Goal: Find specific page/section: Find specific page/section

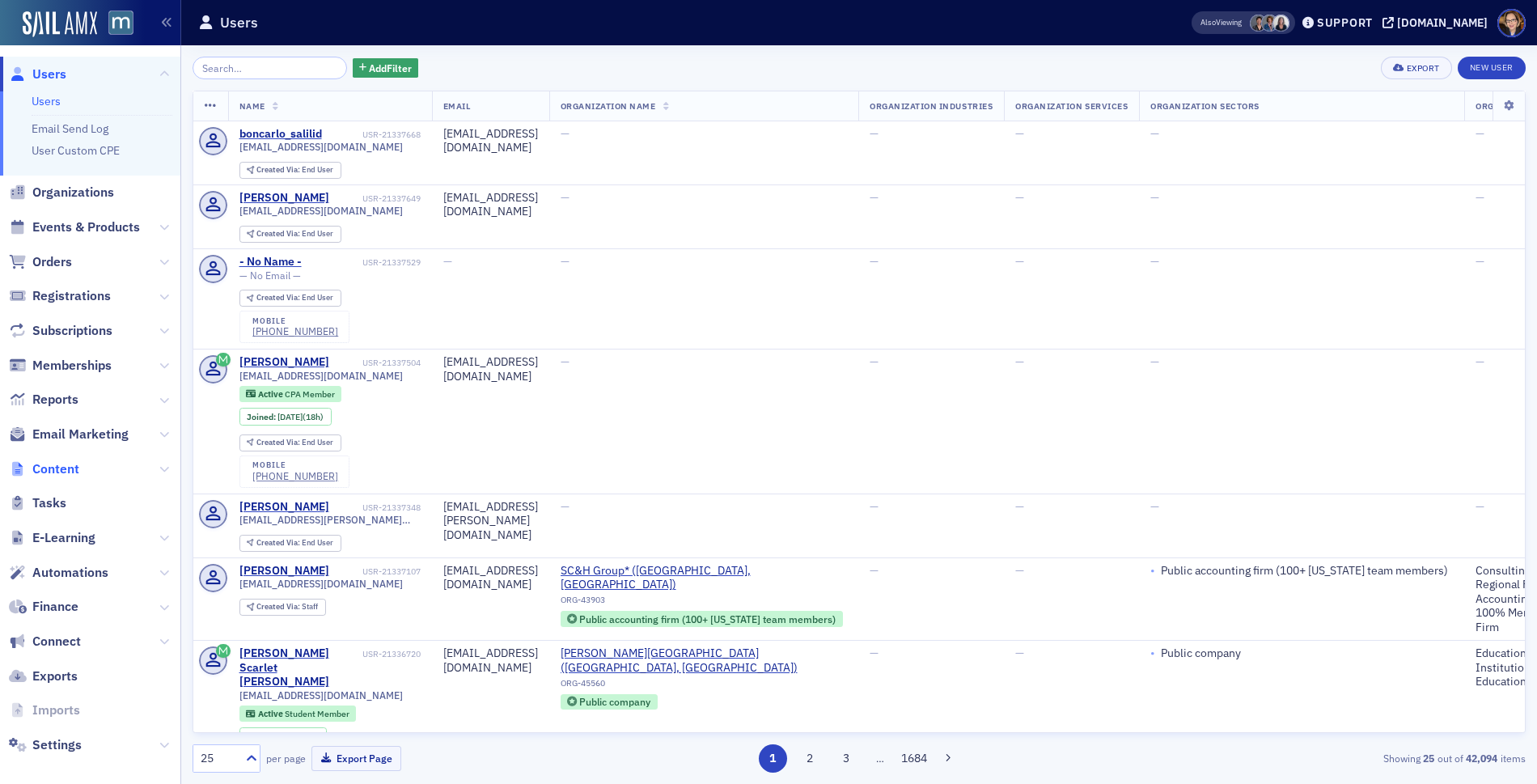
click at [44, 461] on span "Content" at bounding box center [55, 469] width 47 height 18
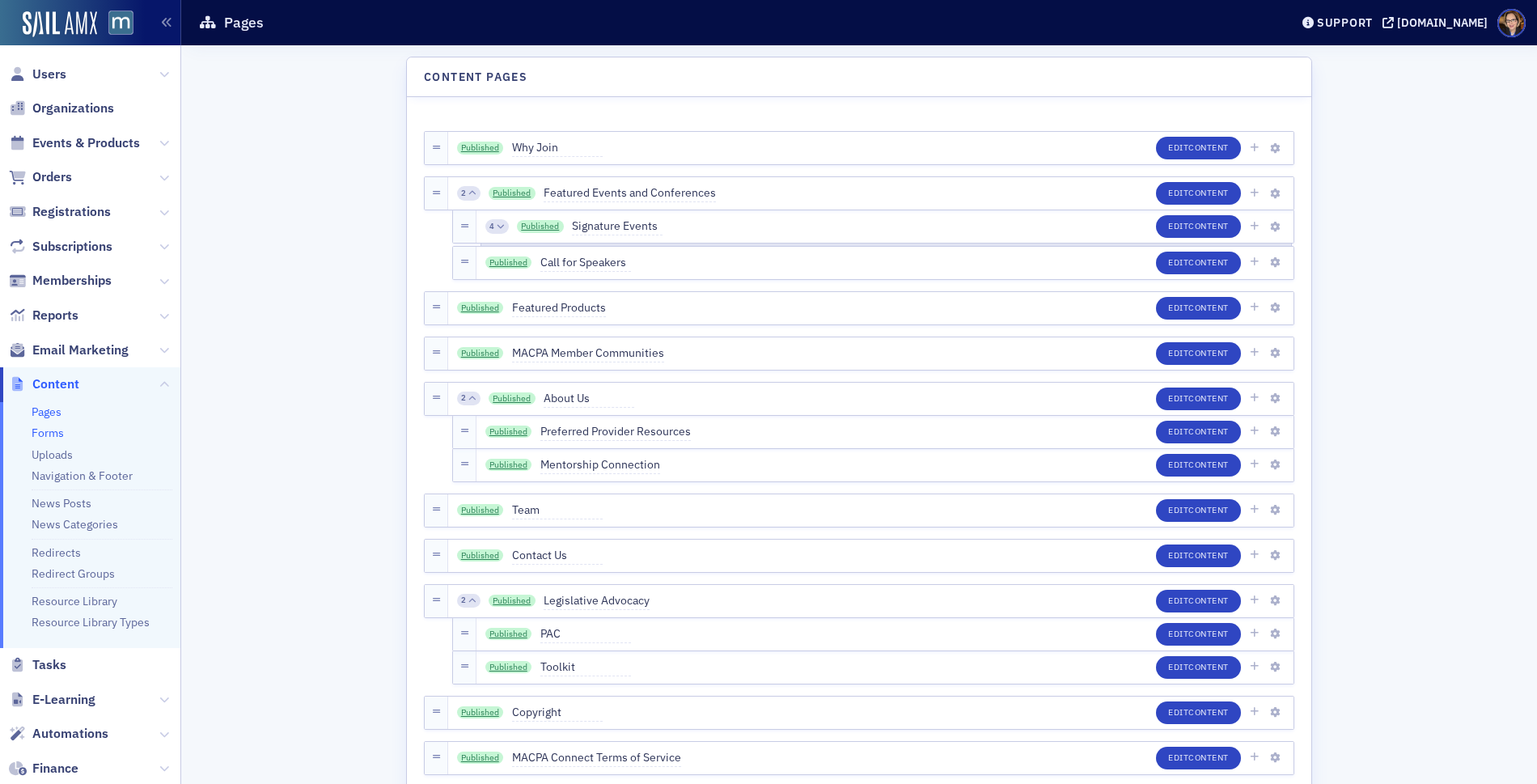
click at [55, 432] on link "Forms" at bounding box center [48, 433] width 32 height 15
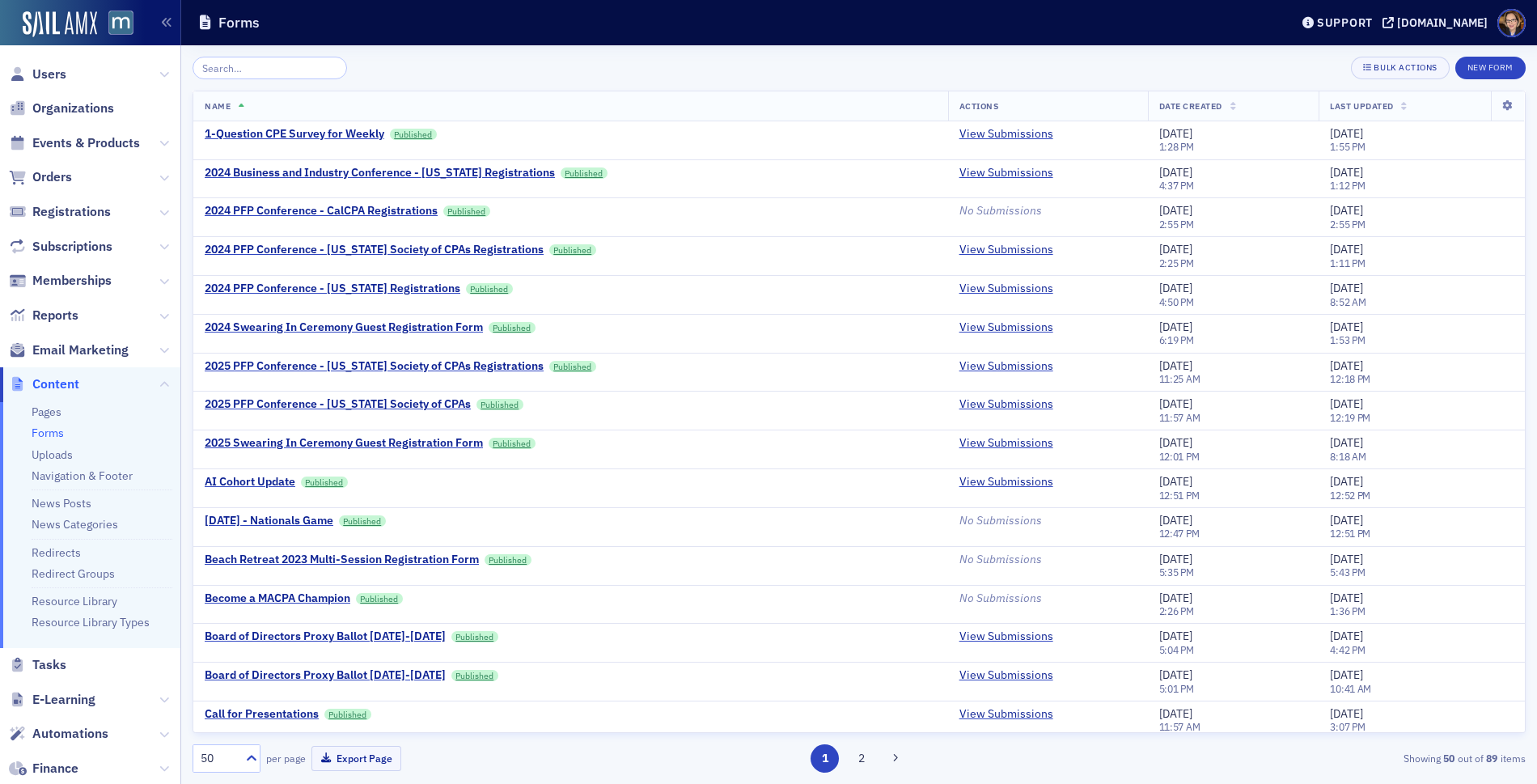
click at [268, 60] on input "search" at bounding box center [270, 68] width 155 height 23
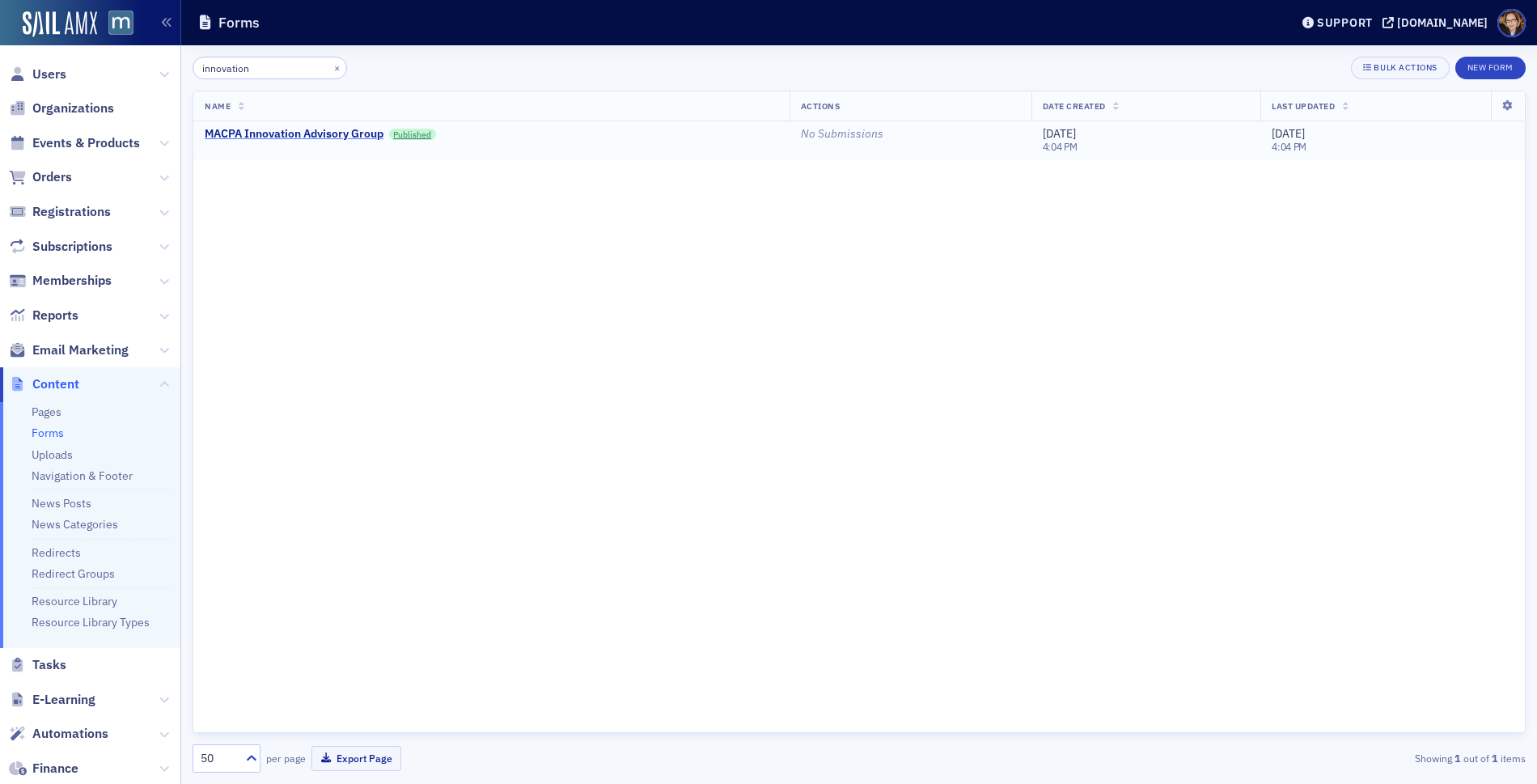
type input "innovation"
click at [358, 131] on div "MACPA Innovation Advisory Group" at bounding box center [294, 134] width 179 height 15
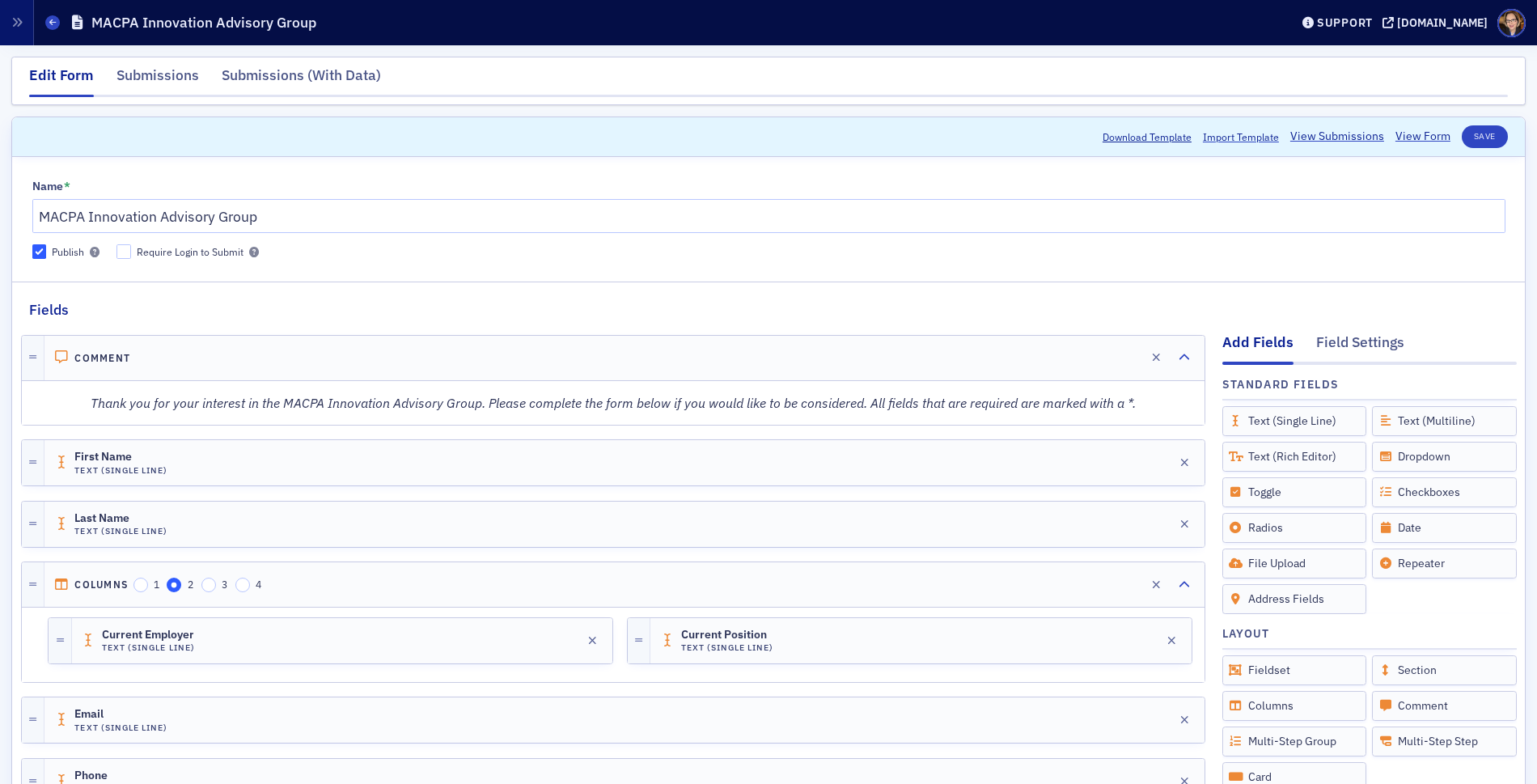
click at [1057, 397] on em "Thank you for your interest in the MACPA Innovation Advisory Group. Please comp…" at bounding box center [613, 402] width 1046 height 16
click at [1048, 411] on div "Thank you for your interest in the MACPA Innovation Advisory Group. Please comp…" at bounding box center [613, 403] width 1182 height 42
drag, startPoint x: 1058, startPoint y: 405, endPoint x: 1120, endPoint y: 376, distance: 68.4
click at [1066, 400] on em "Thank you for your interest in the MACPA Innovation Advisory Group. Please comp…" at bounding box center [613, 402] width 1046 height 16
click at [1119, 354] on div "Edit" at bounding box center [1129, 357] width 21 height 8
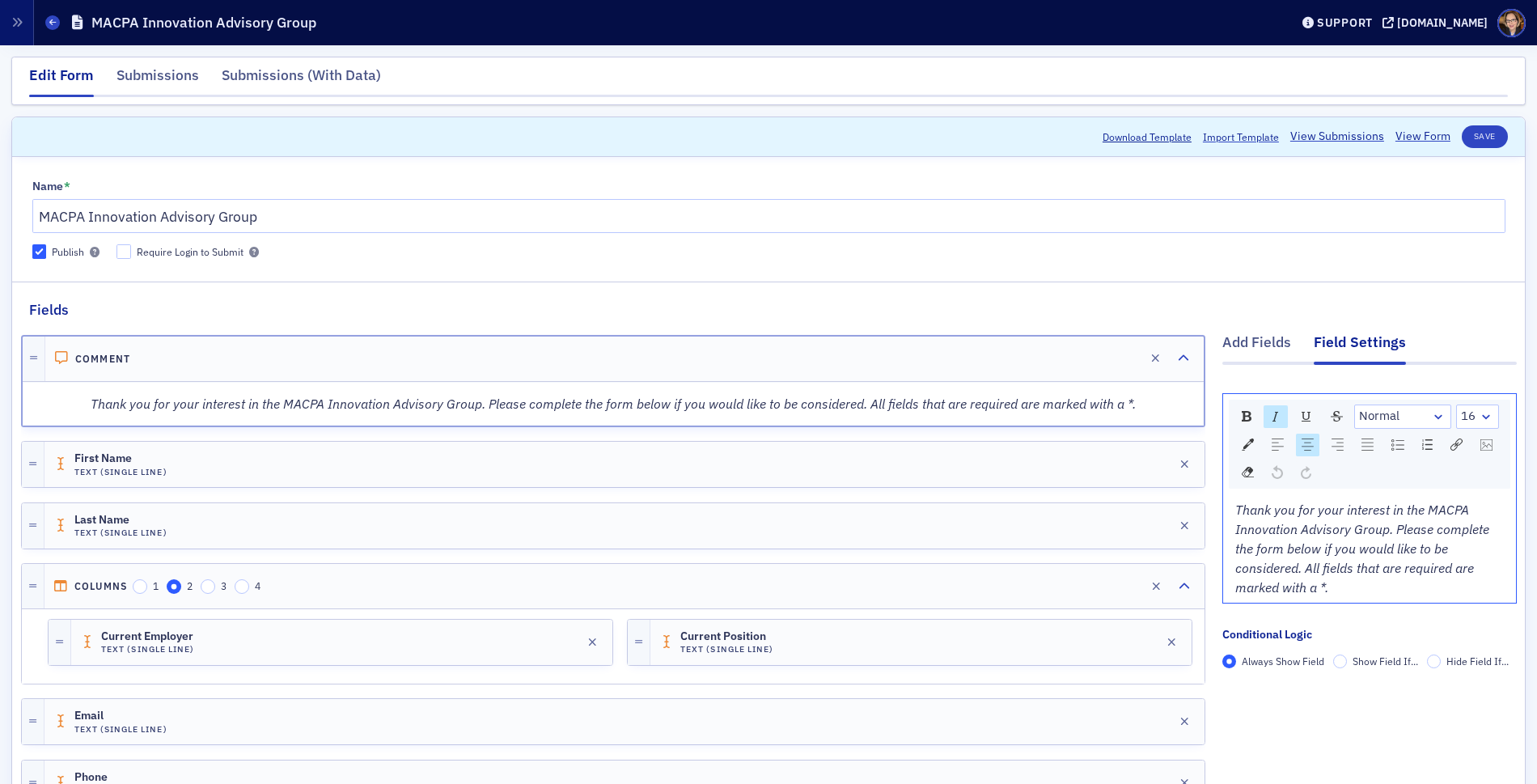
click at [1438, 528] on span "Thank you for your interest in the MACPA Innovation Advisory Group. Please comp…" at bounding box center [1364, 548] width 257 height 94
drag, startPoint x: 1344, startPoint y: 547, endPoint x: 1293, endPoint y: 553, distance: 51.4
click at [1293, 553] on span "Thank you for your interest in the MACPA Innovation Advisory Group. Please shar…" at bounding box center [1370, 548] width 270 height 94
click at [1473, 134] on button "Save" at bounding box center [1484, 137] width 46 height 23
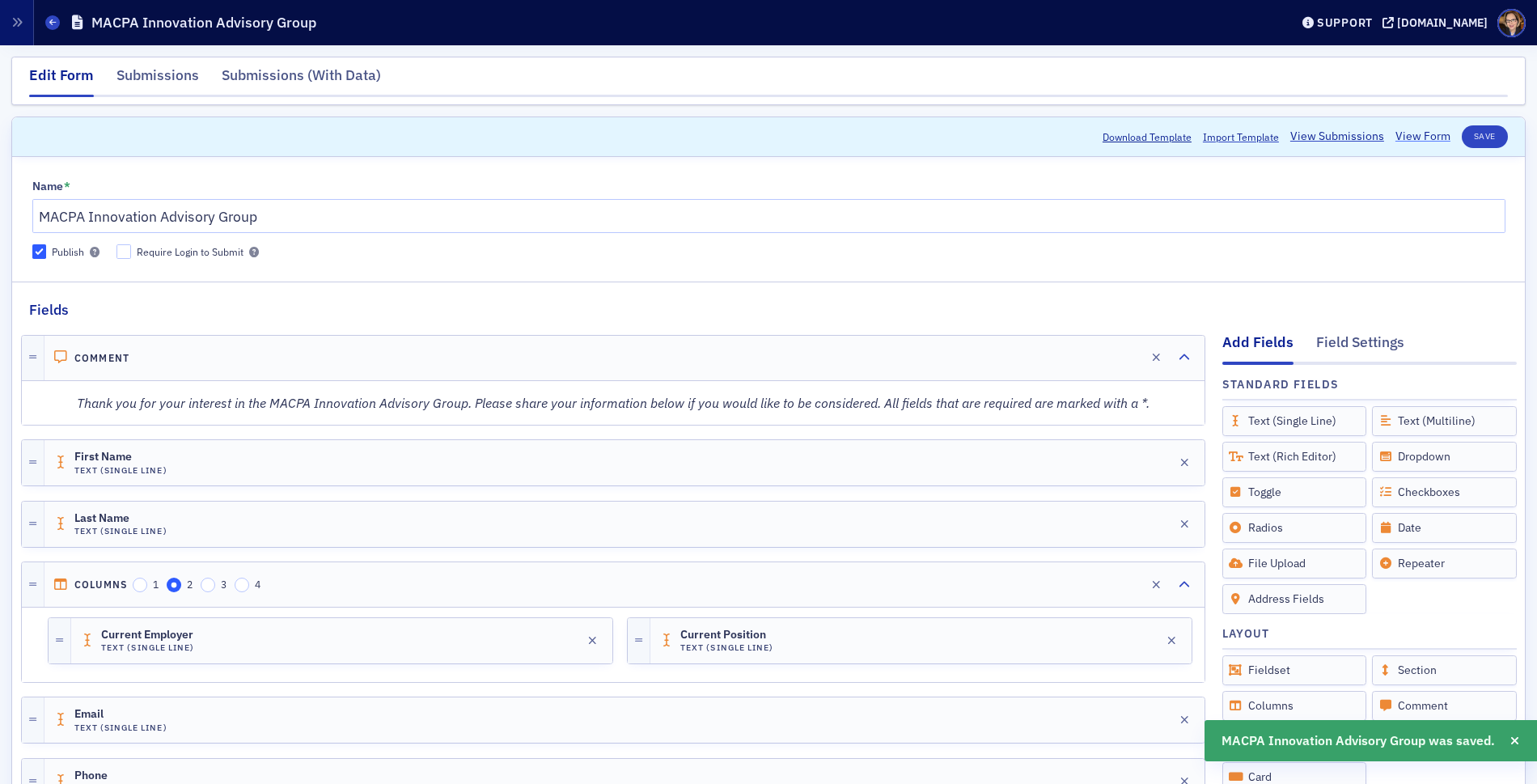
click at [1405, 137] on link "View Form" at bounding box center [1423, 136] width 55 height 17
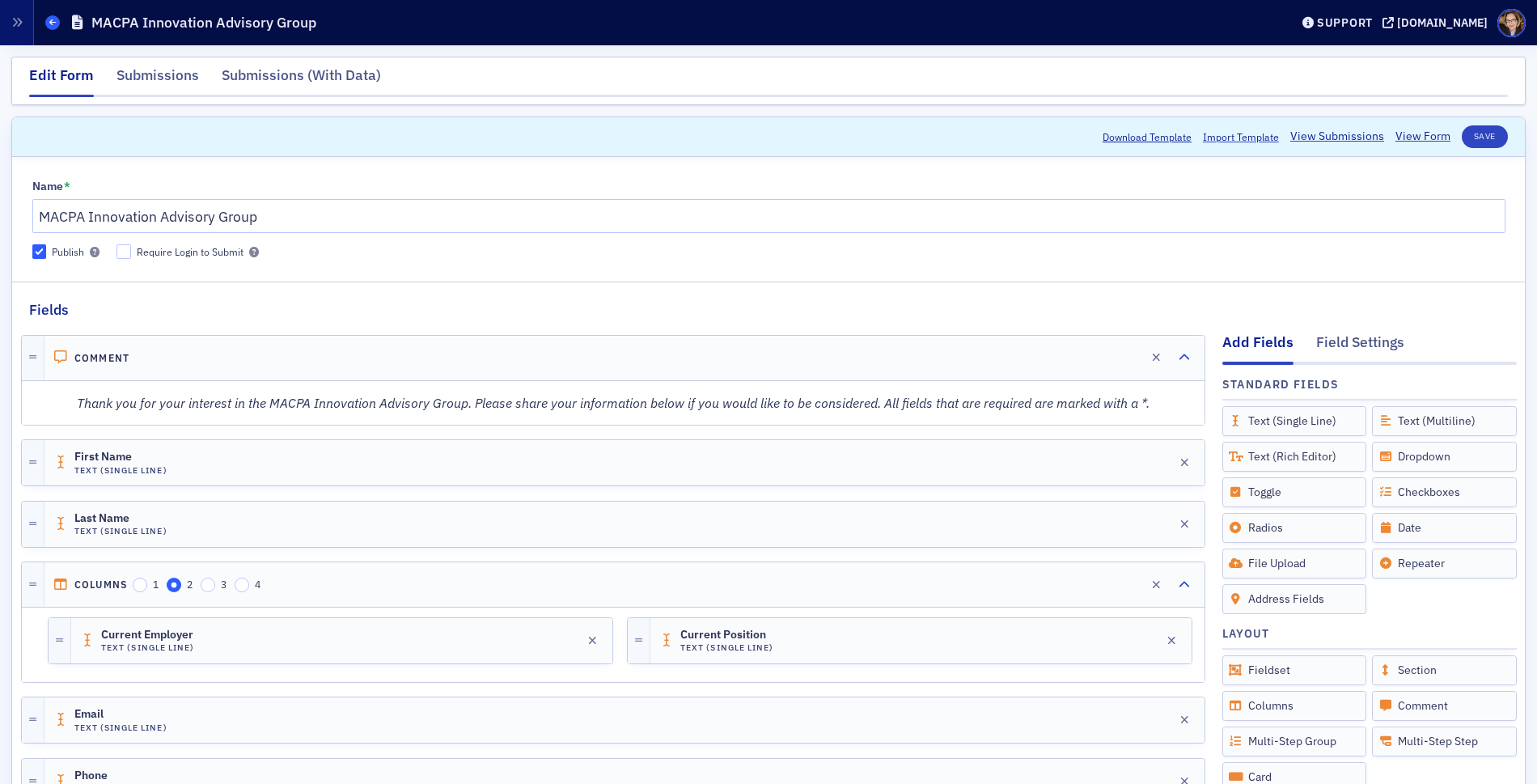
click at [50, 21] on icon at bounding box center [53, 23] width 7 height 8
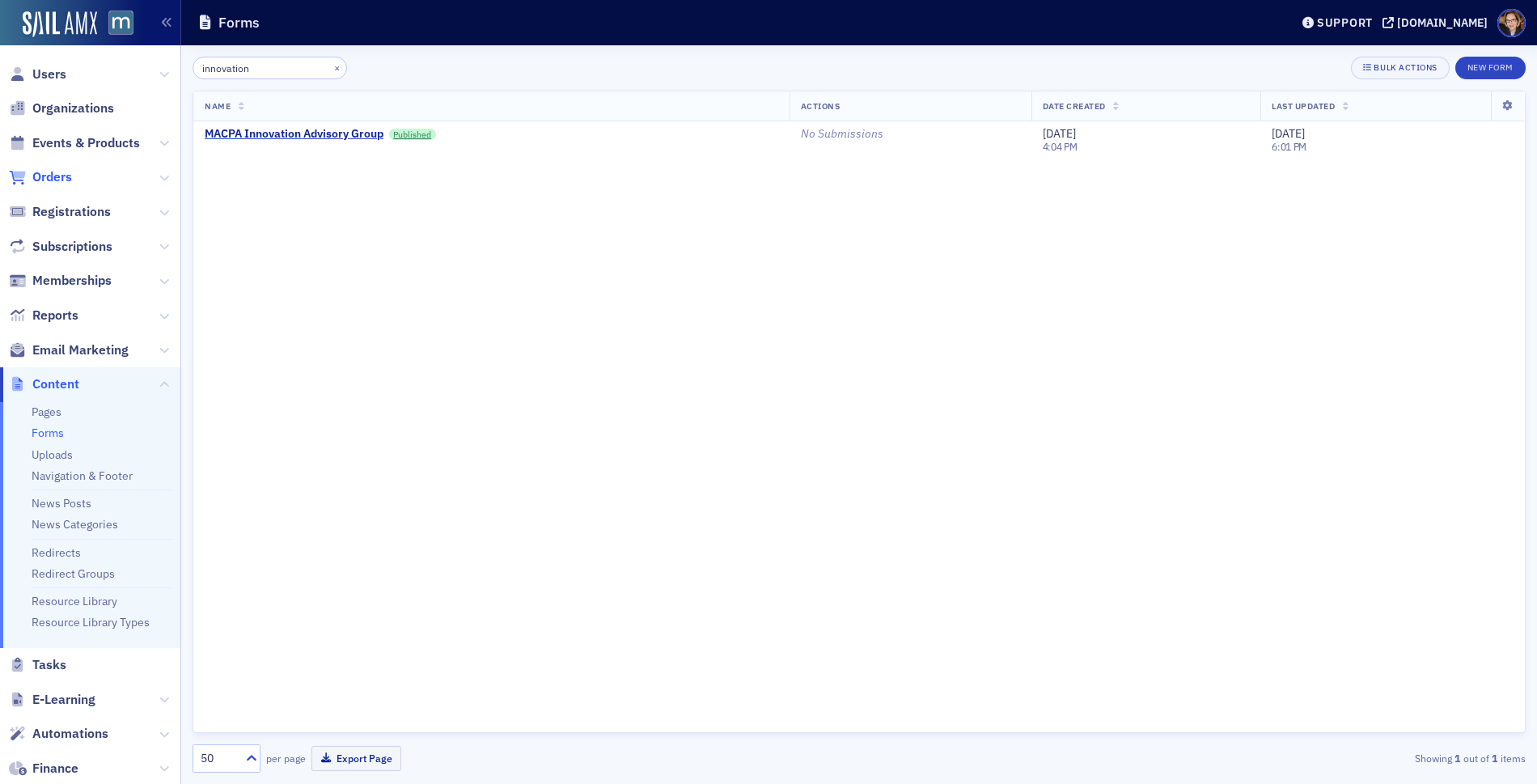
click at [49, 174] on span "Orders" at bounding box center [52, 177] width 39 height 18
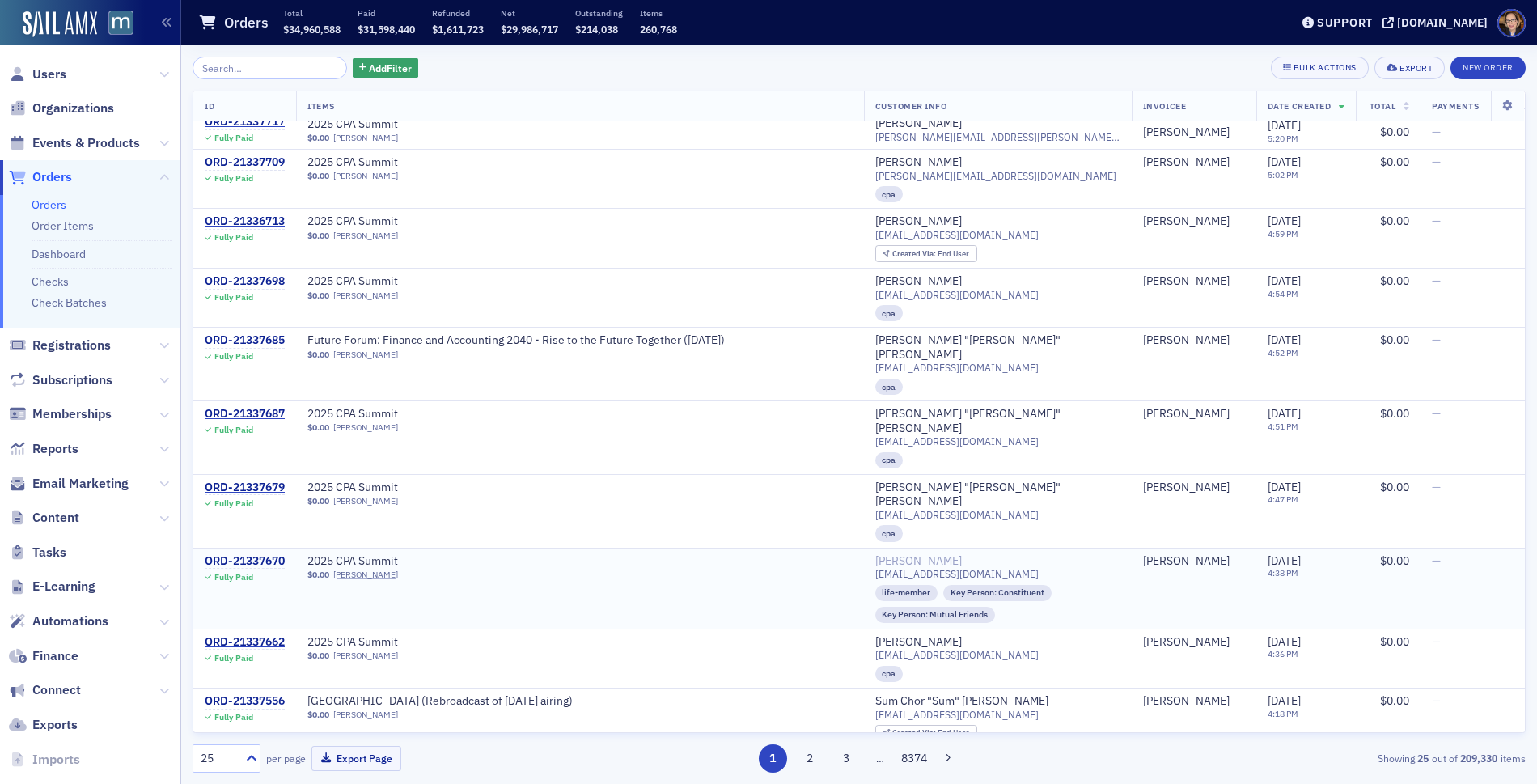
scroll to position [308, 0]
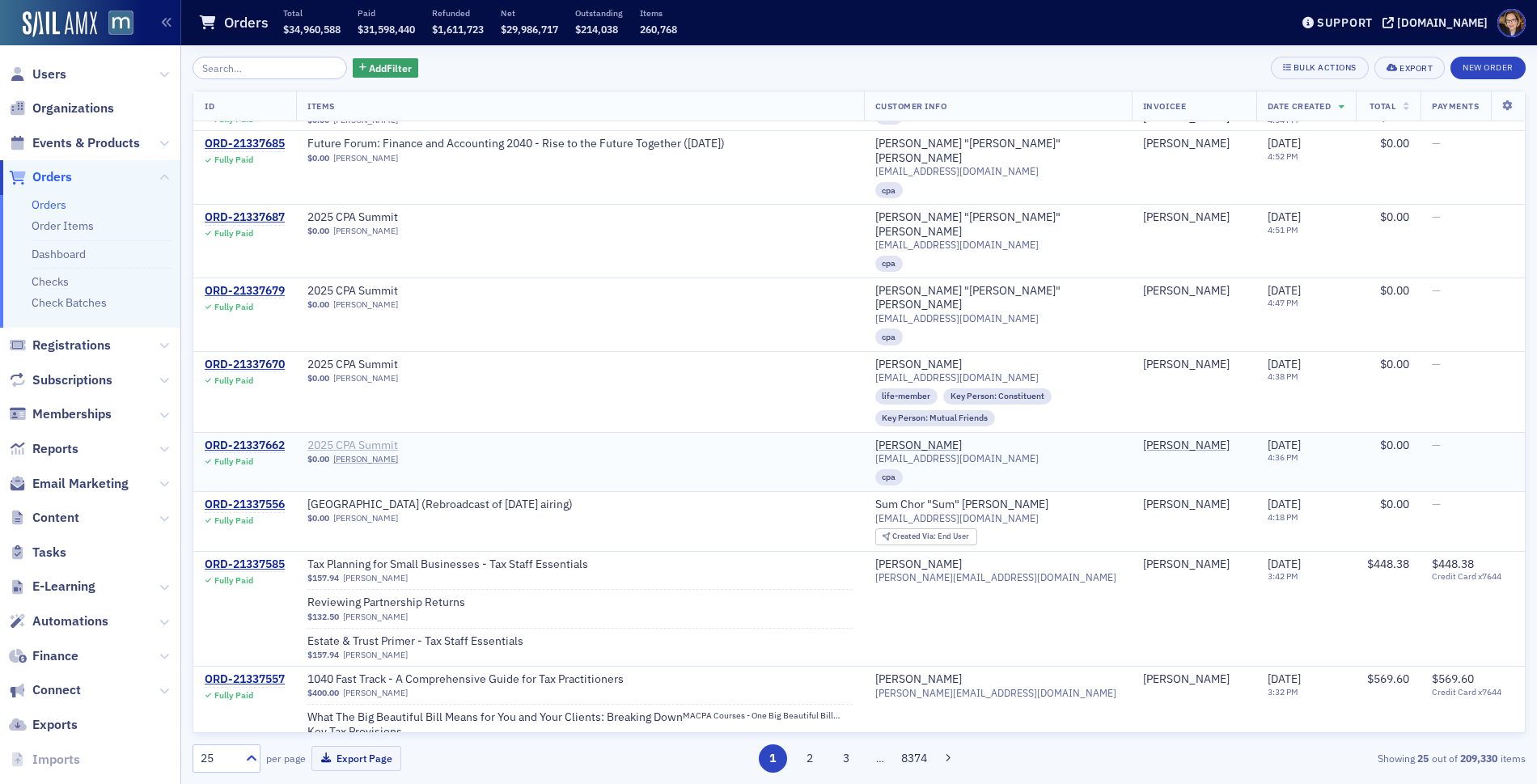
click at [334, 438] on span "2025 CPA Summit" at bounding box center [409, 446] width 204 height 15
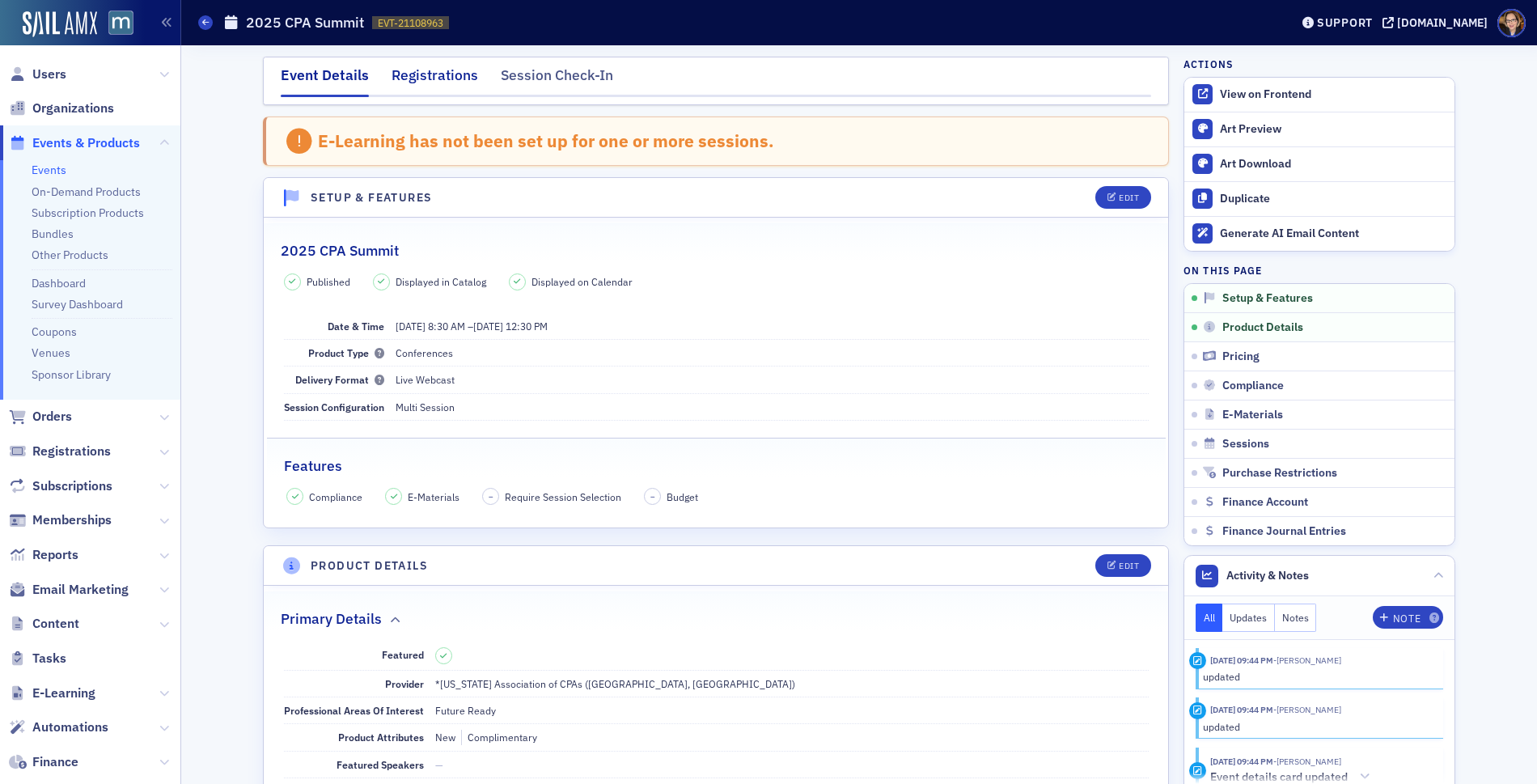
click at [435, 67] on div "Registrations" at bounding box center [435, 80] width 86 height 30
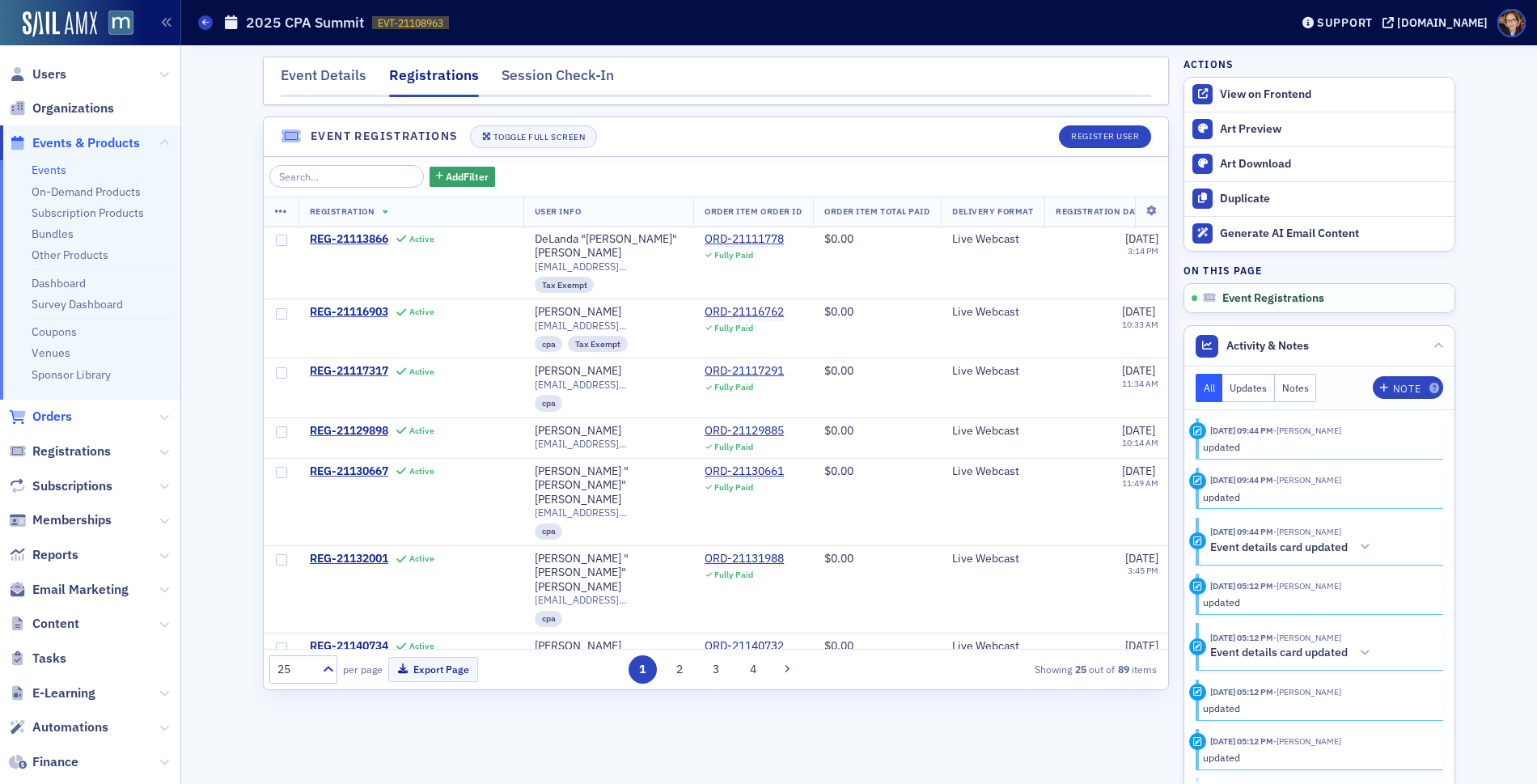
click at [50, 410] on span "Orders" at bounding box center [52, 416] width 39 height 18
